Goal: Check status: Check status

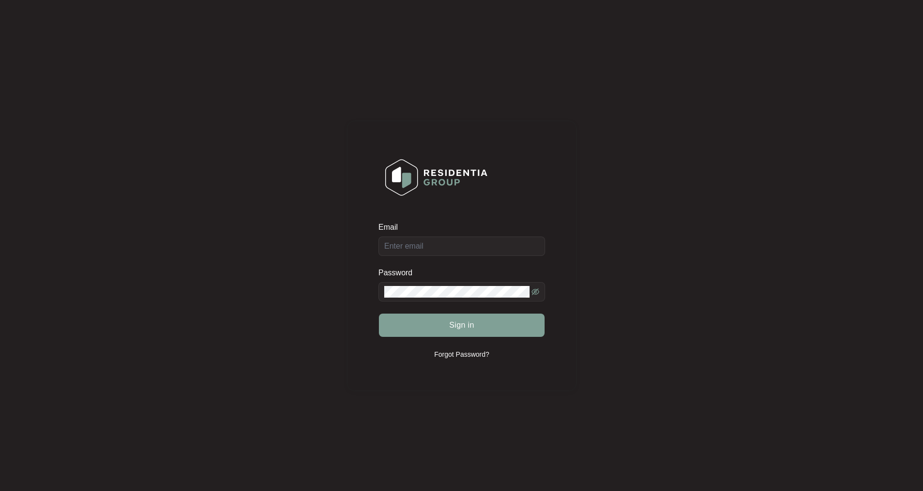
click at [422, 283] on span at bounding box center [461, 291] width 167 height 19
type input "[EMAIL_ADDRESS][DOMAIN_NAME]"
click at [379, 313] on button "Sign in" at bounding box center [462, 324] width 166 height 23
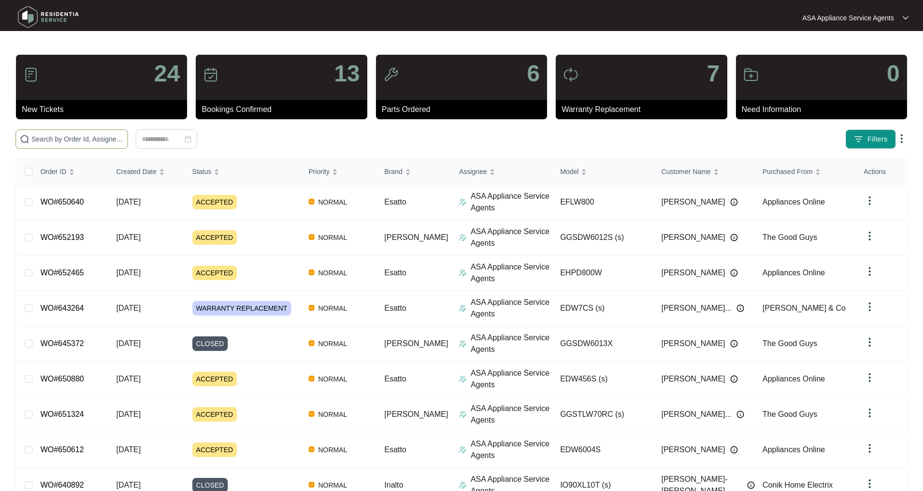
click at [97, 131] on span at bounding box center [71, 138] width 112 height 19
paste input "WO#642484"
type input "WO#642484"
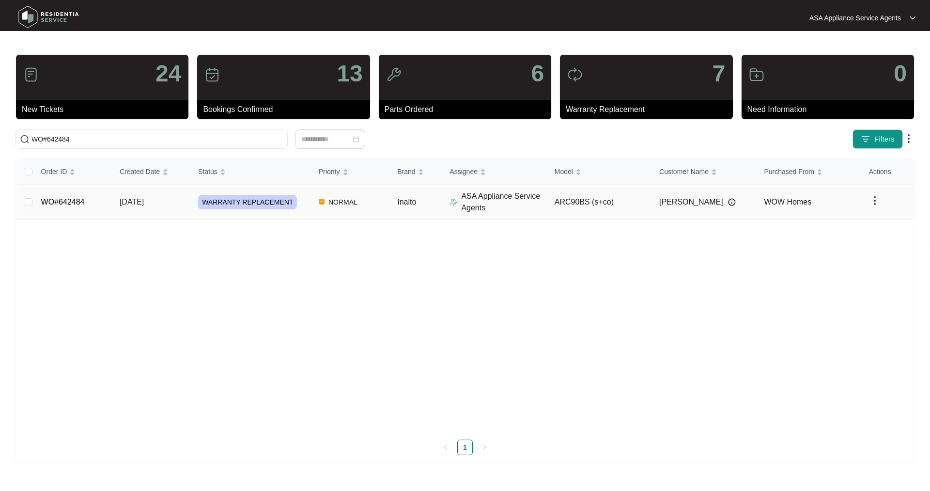
click at [68, 201] on link "WO#642484" at bounding box center [63, 202] width 44 height 8
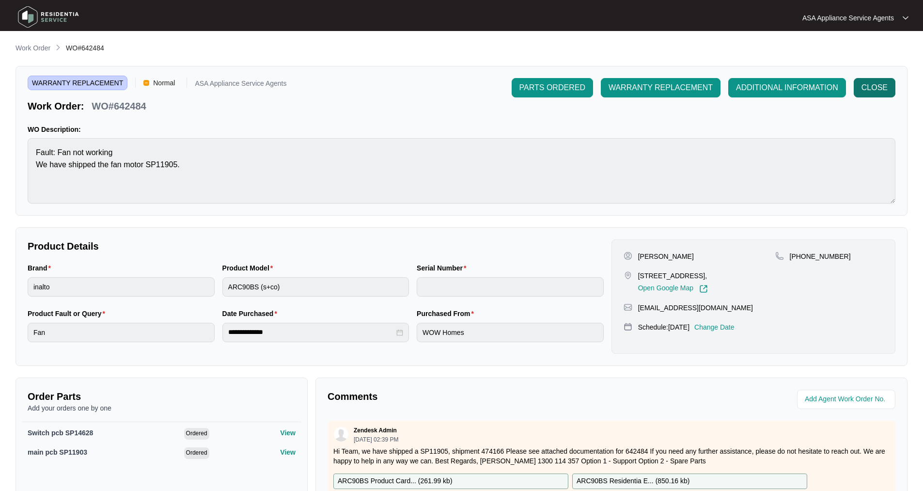
click at [866, 86] on span "CLOSE" at bounding box center [874, 88] width 26 height 12
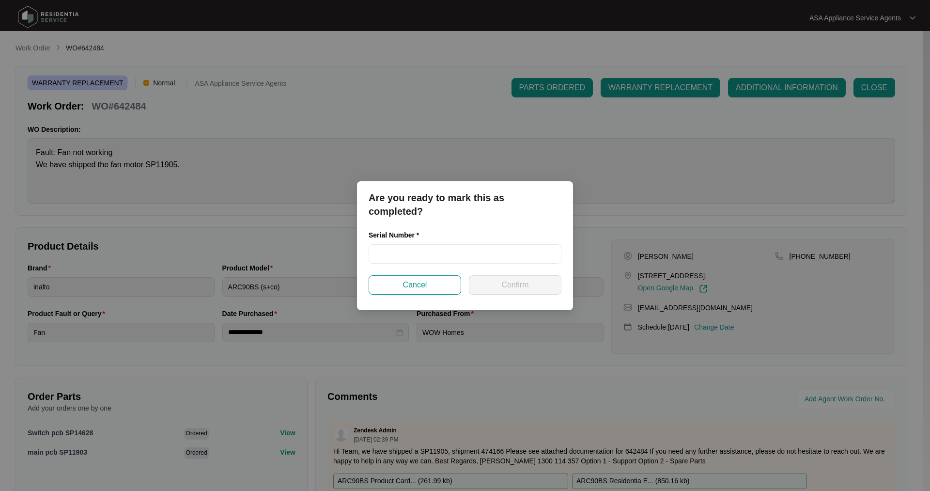
drag, startPoint x: 405, startPoint y: 241, endPoint x: 410, endPoint y: 239, distance: 5.7
click at [405, 241] on div "Serial Number *" at bounding box center [465, 237] width 193 height 15
click at [440, 254] on input "text" at bounding box center [465, 253] width 193 height 19
paste input "RR0923000341"
type input "RR0923000341"
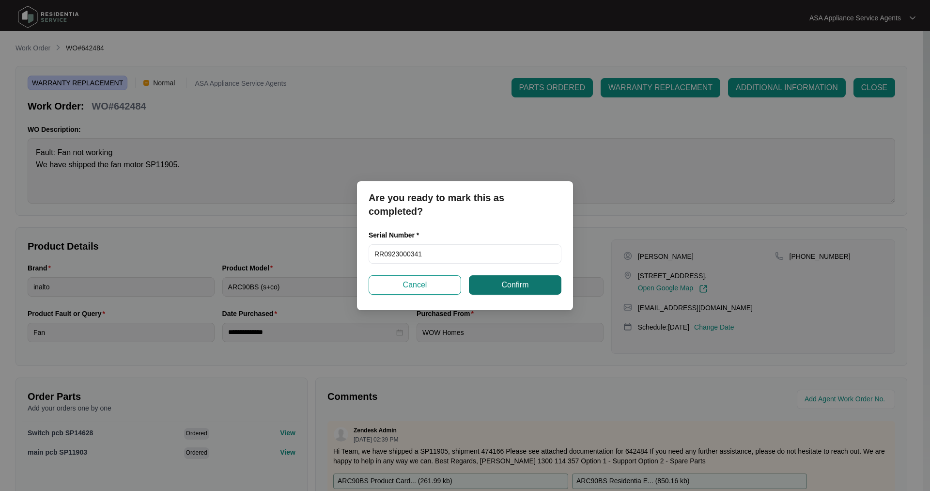
click at [494, 282] on button "Confirm" at bounding box center [515, 284] width 92 height 19
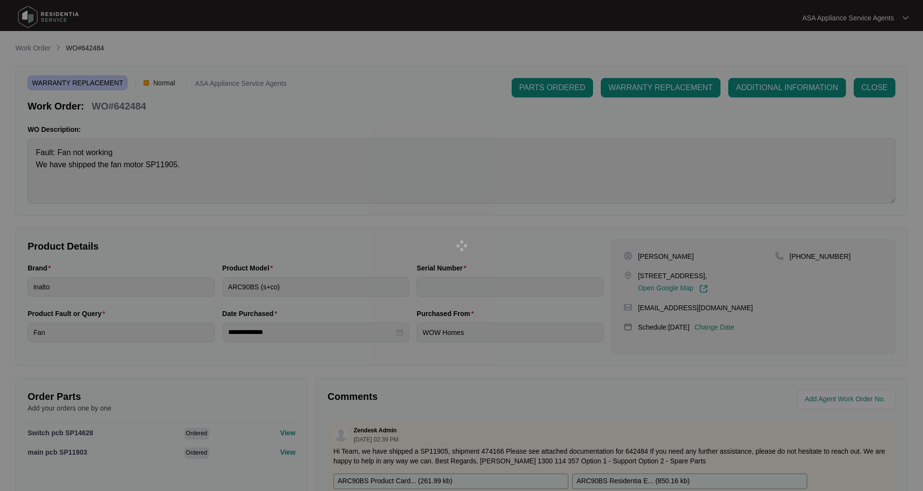
type input "RR0923000341"
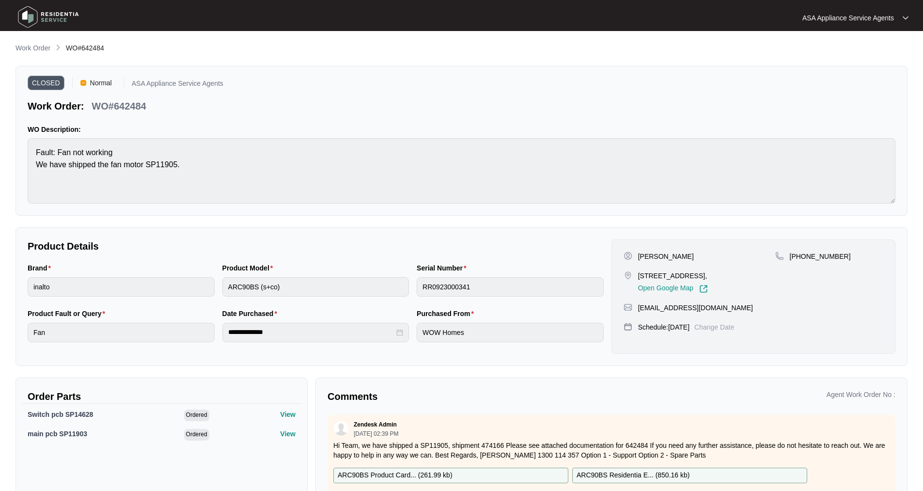
click at [33, 19] on img at bounding box center [49, 16] width 68 height 29
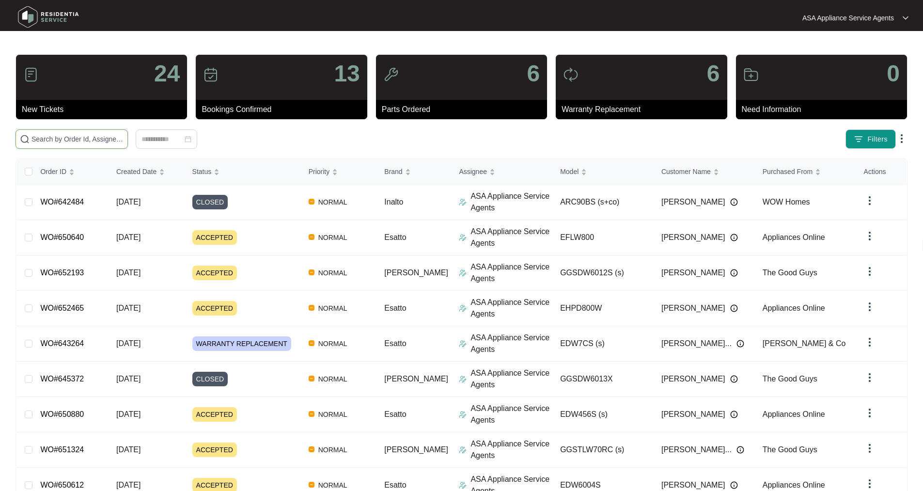
click at [123, 142] on input "text" at bounding box center [77, 139] width 92 height 11
drag, startPoint x: 186, startPoint y: 137, endPoint x: 194, endPoint y: 127, distance: 12.0
click at [123, 134] on input "text" at bounding box center [77, 139] width 92 height 11
type input "648797"
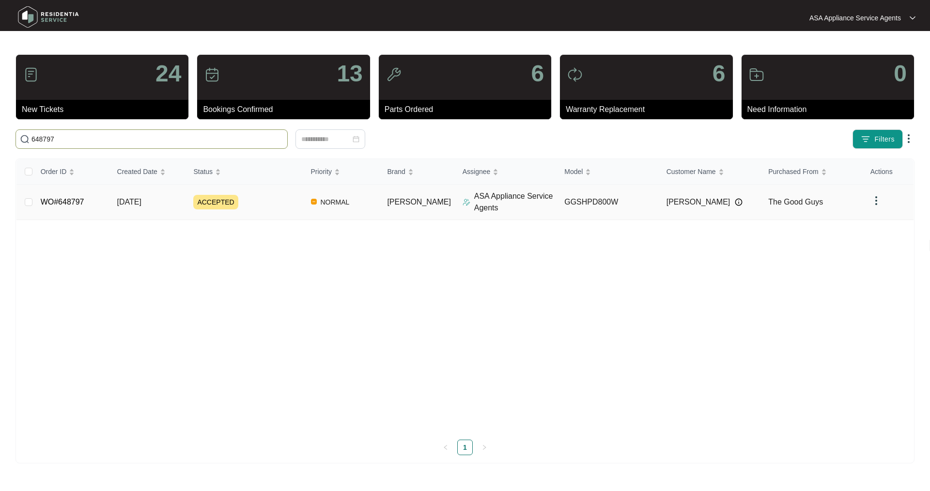
click at [61, 198] on link "WO#648797" at bounding box center [63, 202] width 44 height 8
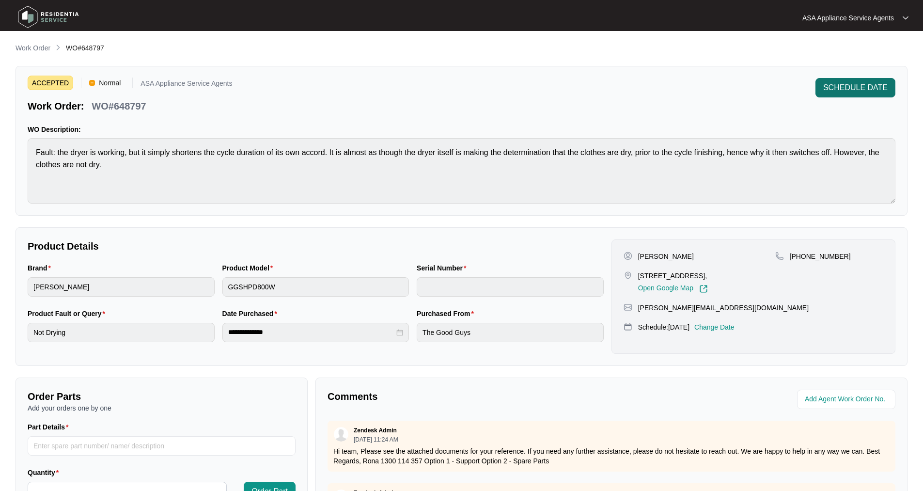
click at [861, 92] on span "SCHEDULE DATE" at bounding box center [855, 88] width 64 height 12
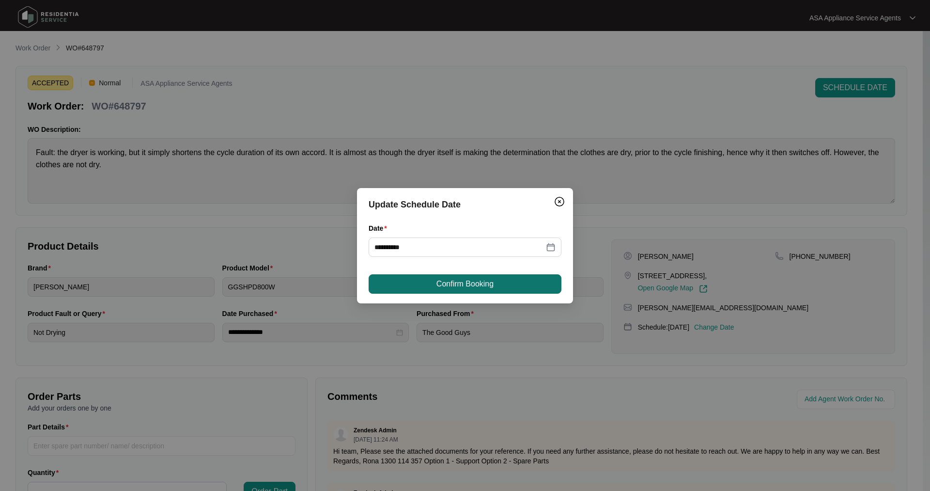
click at [474, 282] on span "Confirm Booking" at bounding box center [464, 284] width 57 height 12
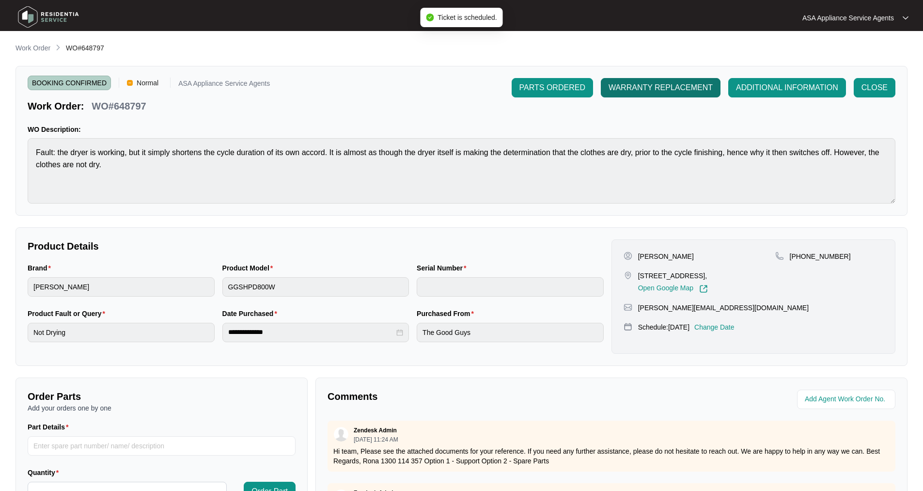
click at [617, 82] on span "WARRANTY REPLACEMENT" at bounding box center [660, 88] width 104 height 12
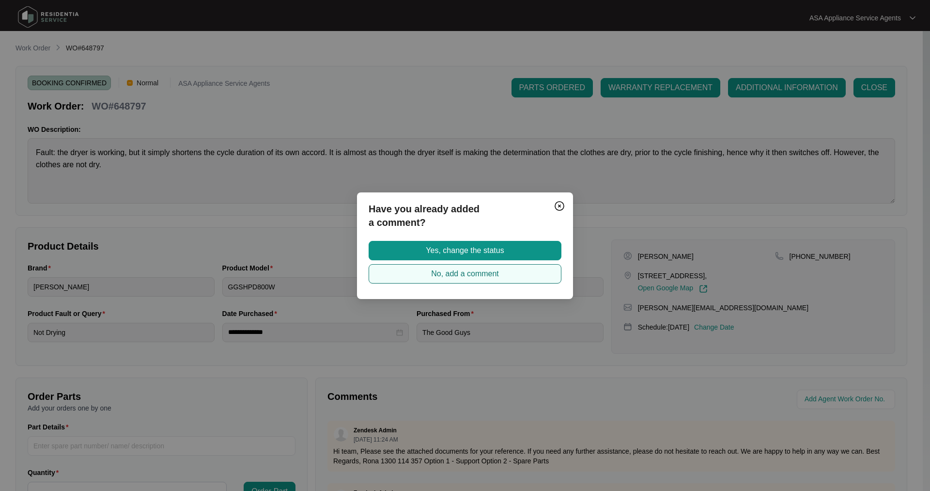
click at [501, 274] on button "No, add a comment" at bounding box center [465, 273] width 193 height 19
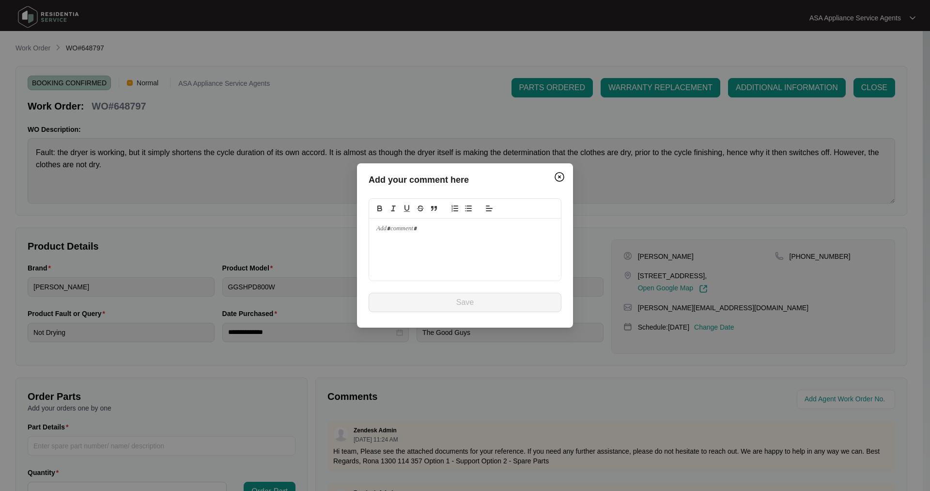
click at [412, 243] on div at bounding box center [465, 249] width 192 height 62
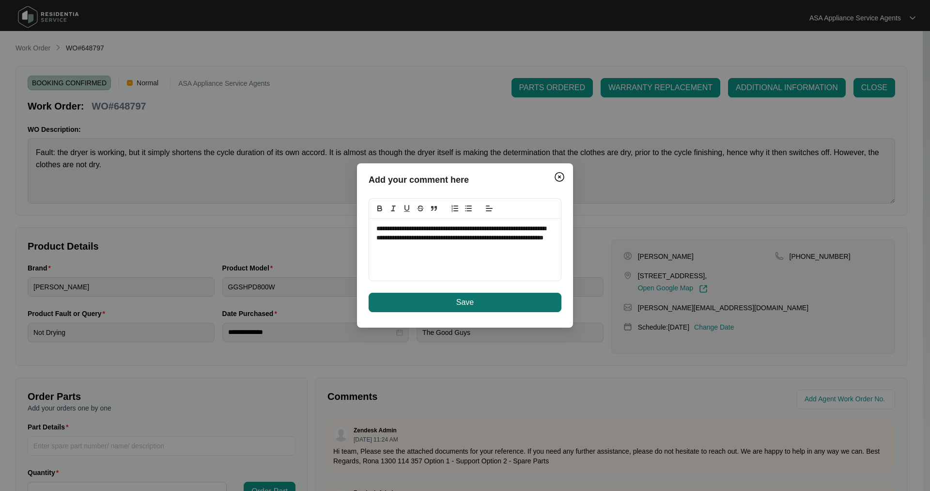
click at [449, 305] on button "Save" at bounding box center [465, 301] width 193 height 19
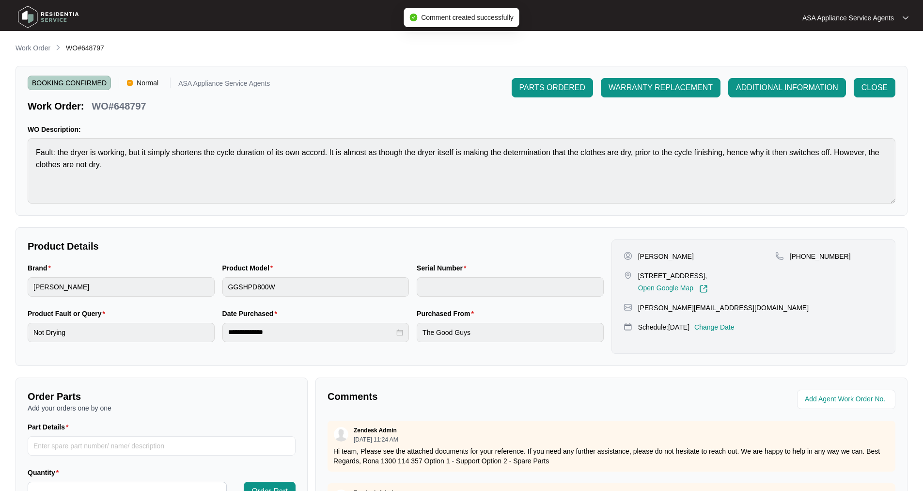
click at [673, 85] on span "WARRANTY REPLACEMENT" at bounding box center [660, 88] width 104 height 12
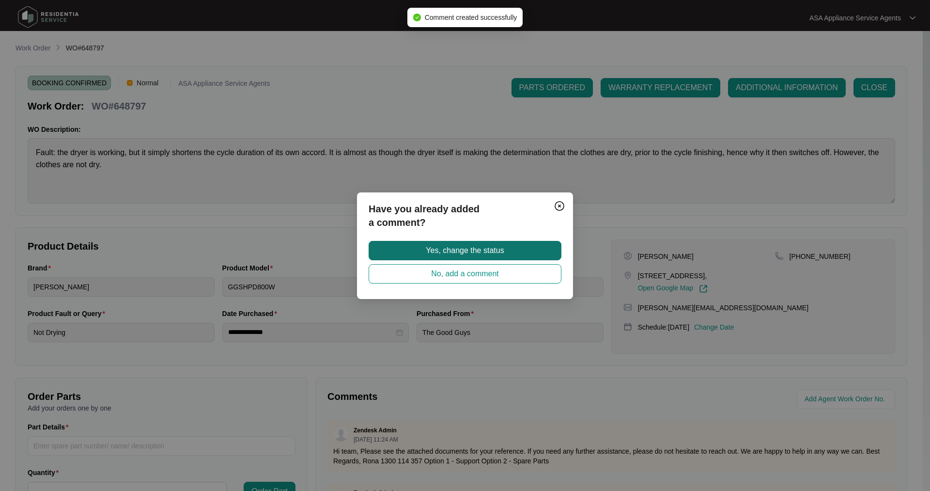
click at [510, 246] on button "Yes, change the status" at bounding box center [465, 250] width 193 height 19
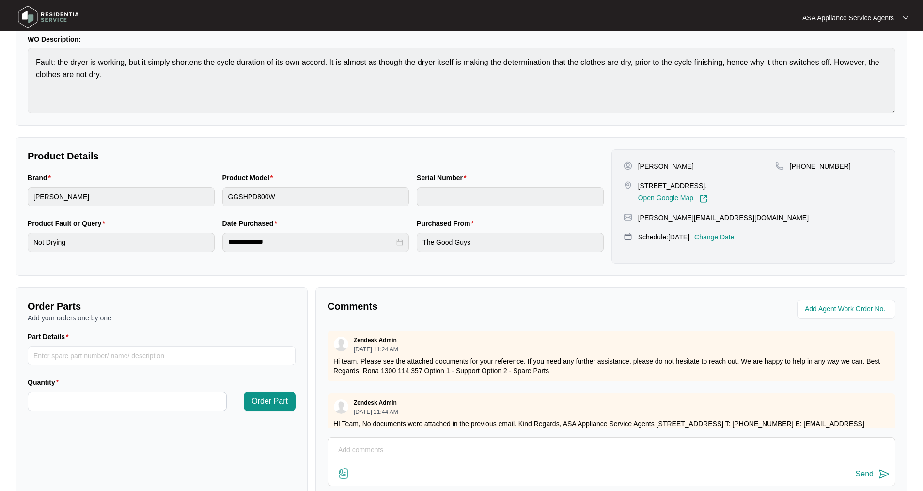
scroll to position [97, 0]
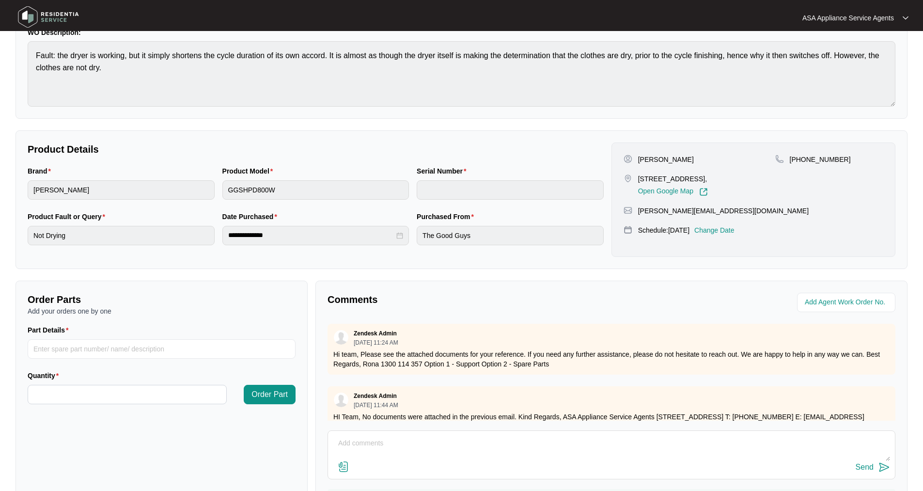
click at [29, 19] on img at bounding box center [49, 16] width 68 height 29
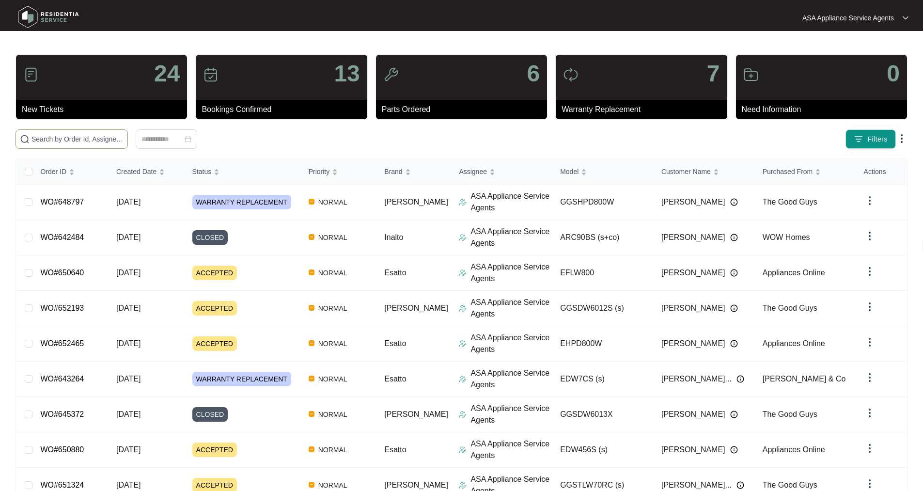
click at [86, 135] on input "text" at bounding box center [77, 139] width 92 height 11
paste input "WO#649053"
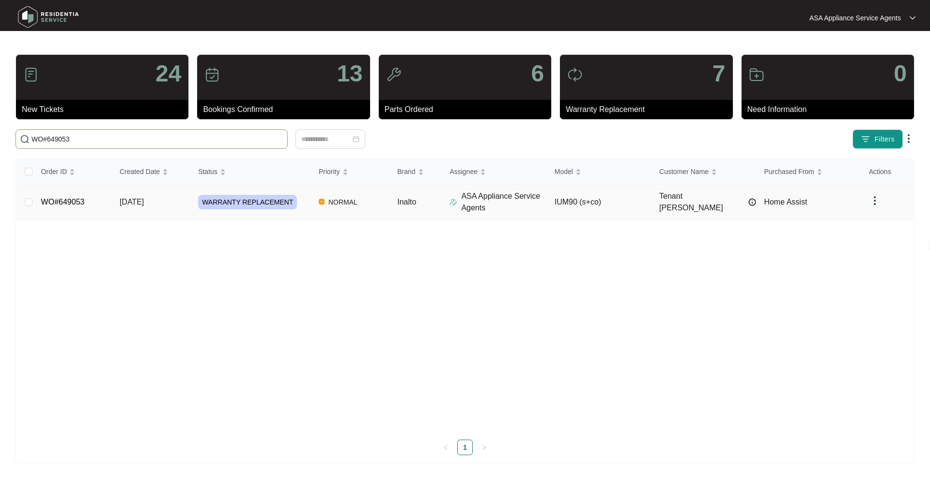
type input "WO#649053"
click at [75, 205] on link "WO#649053" at bounding box center [63, 202] width 44 height 8
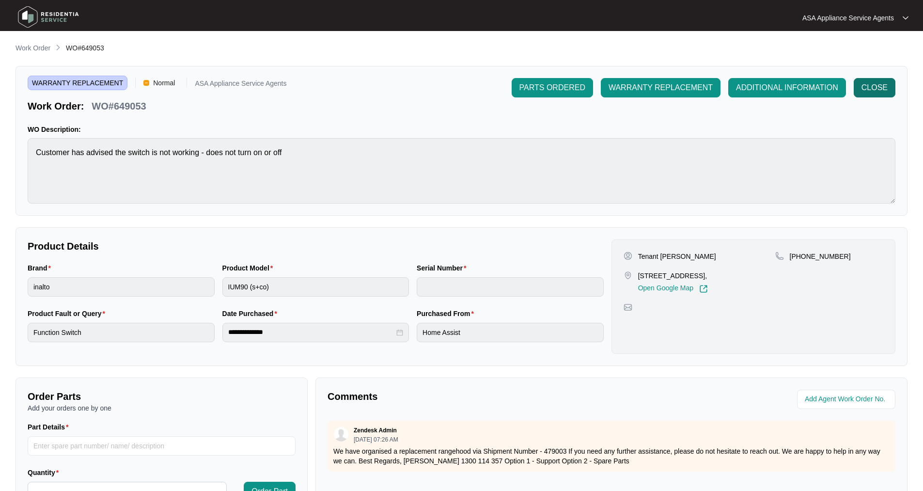
click at [883, 87] on span "CLOSE" at bounding box center [874, 88] width 26 height 12
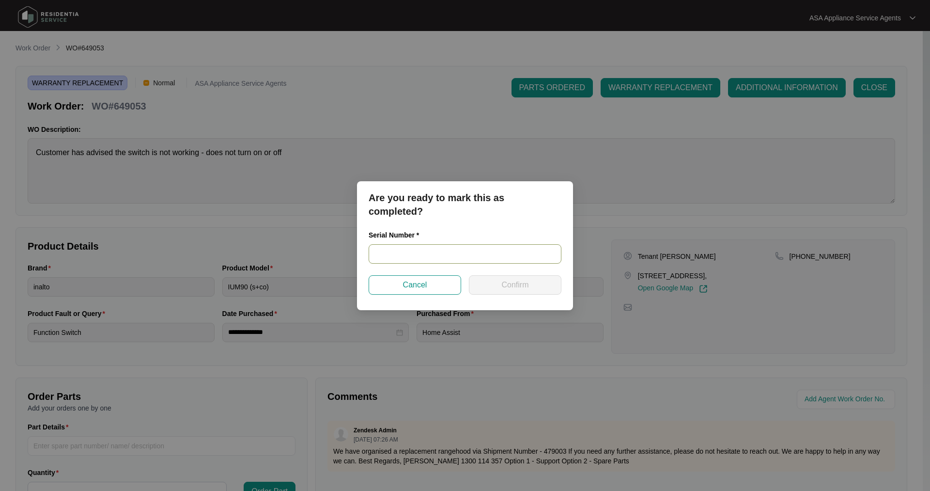
click at [457, 257] on input "text" at bounding box center [465, 253] width 193 height 19
paste input "RR0325002157"
type input "RR0325002157"
click at [531, 284] on button "Confirm" at bounding box center [515, 284] width 92 height 19
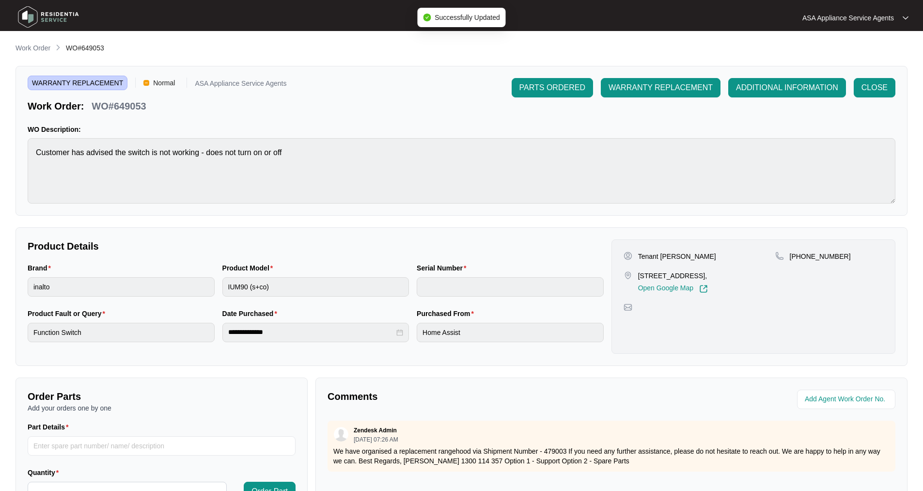
type input "RR0325002157"
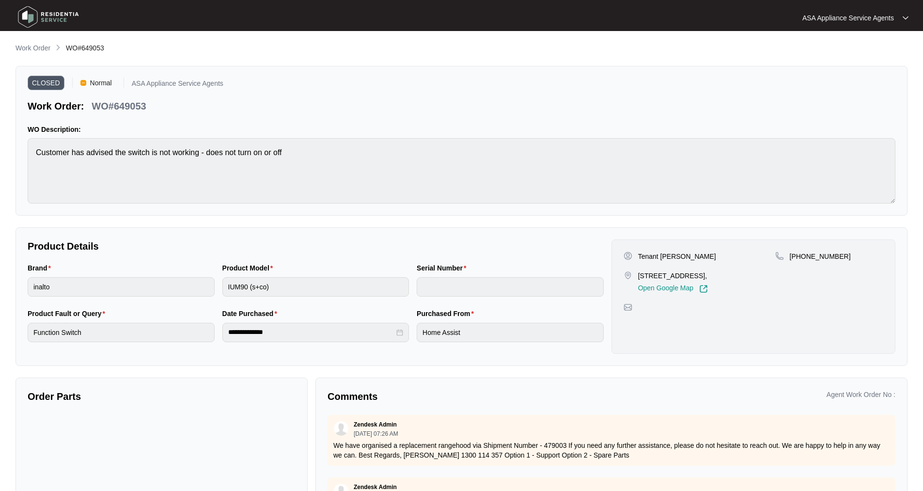
click at [28, 9] on img at bounding box center [49, 16] width 68 height 29
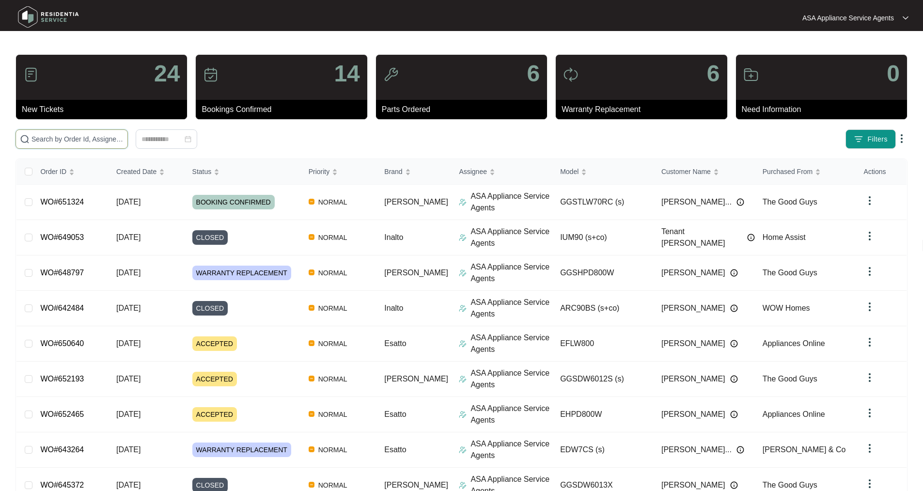
click at [77, 141] on input "text" at bounding box center [77, 139] width 92 height 11
paste input "WO#651324"
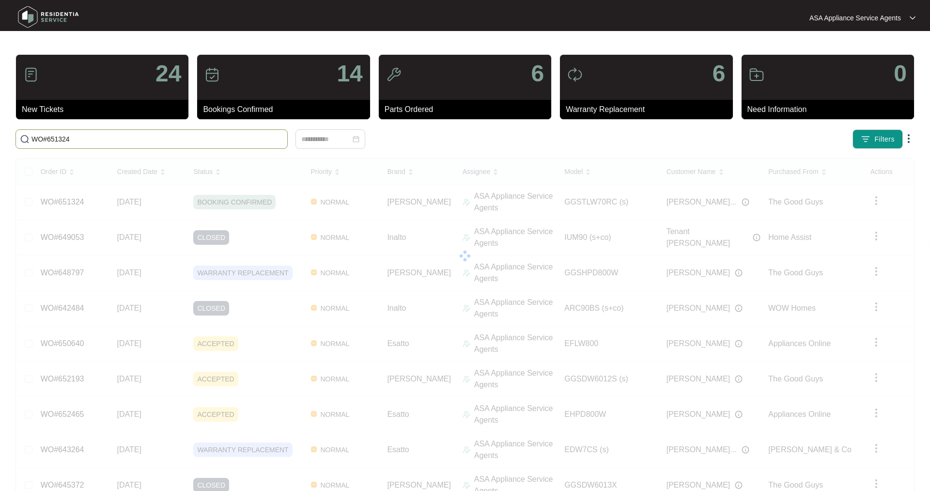
type input "WO#651324"
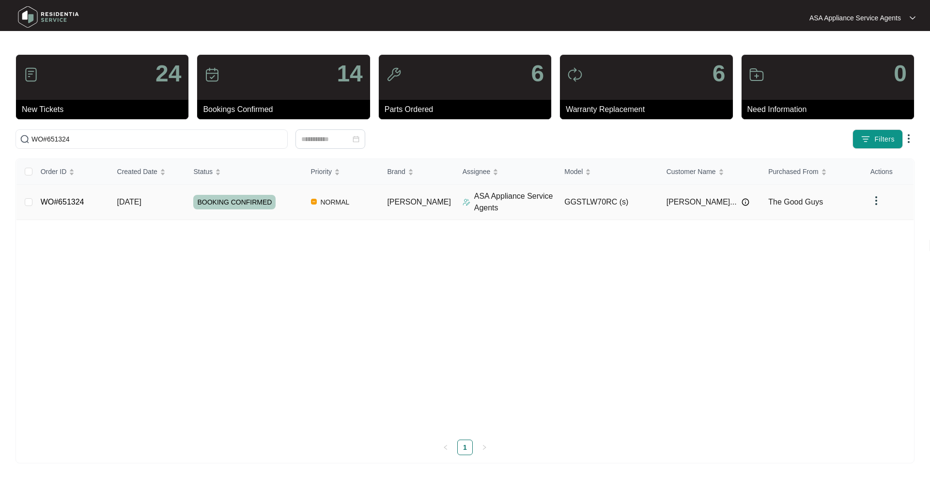
click at [65, 200] on link "WO#651324" at bounding box center [63, 202] width 44 height 8
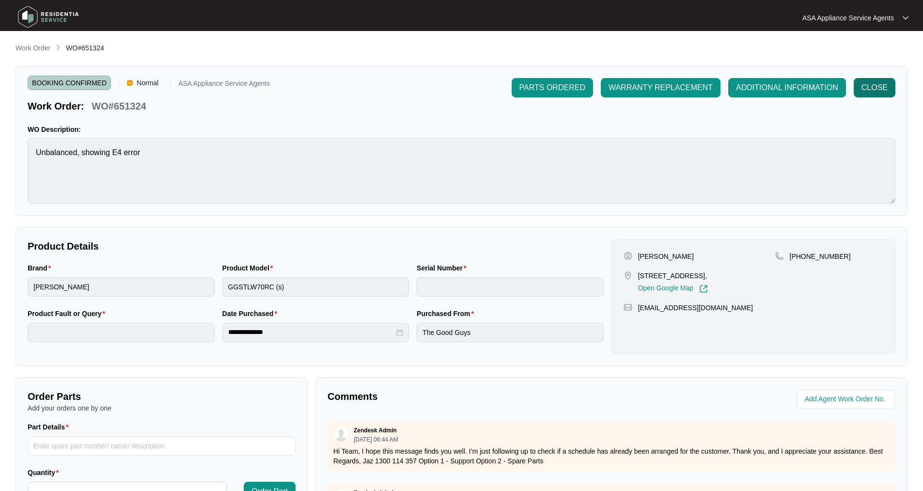
click at [859, 79] on button "CLOSE" at bounding box center [874, 87] width 42 height 19
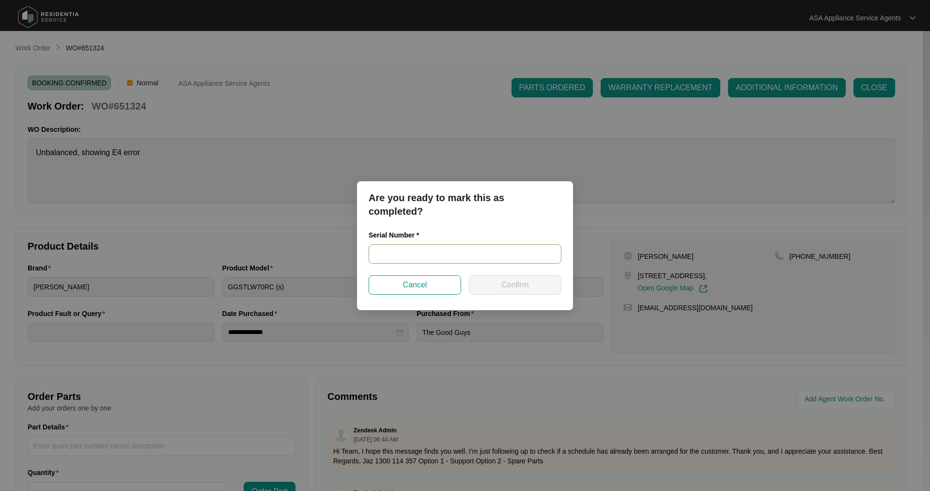
drag, startPoint x: 466, startPoint y: 257, endPoint x: 476, endPoint y: 250, distance: 11.4
click at [467, 257] on input "text" at bounding box center [465, 253] width 193 height 19
paste input "540S46971014C0041E00040"
type input "540S46971014C0041E00040"
click at [505, 286] on span "Confirm" at bounding box center [514, 285] width 27 height 12
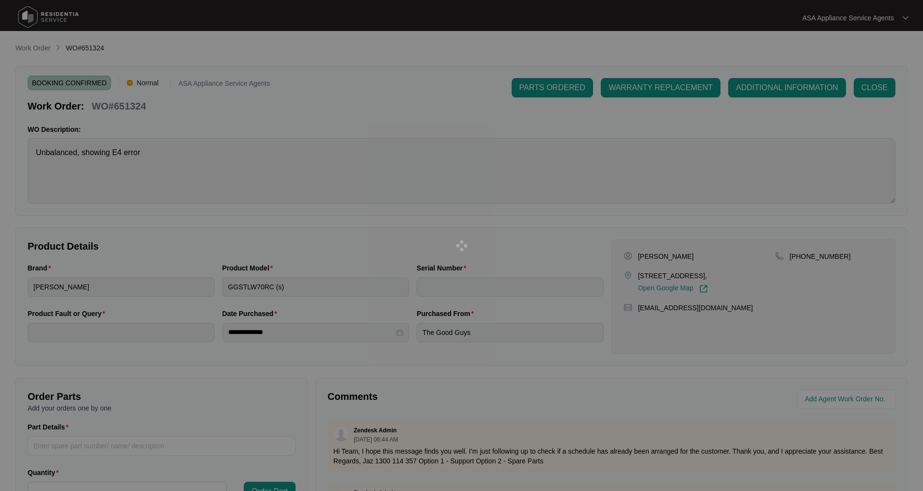
type input "540S46971014C0041E00040"
